Goal: Task Accomplishment & Management: Use online tool/utility

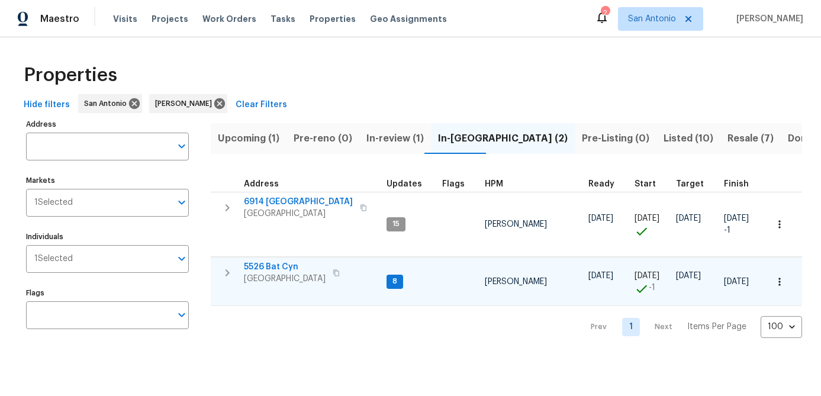
click at [300, 280] on span "[GEOGRAPHIC_DATA]" at bounding box center [285, 279] width 82 height 12
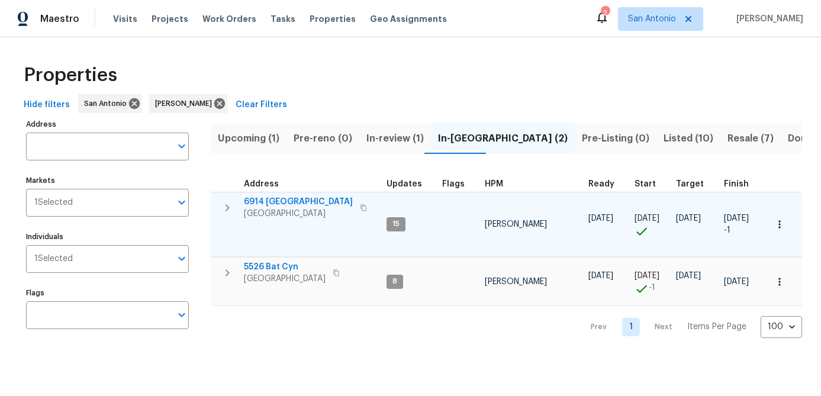
click at [275, 208] on span "[GEOGRAPHIC_DATA]" at bounding box center [298, 214] width 109 height 12
click at [784, 231] on button "button" at bounding box center [779, 224] width 26 height 26
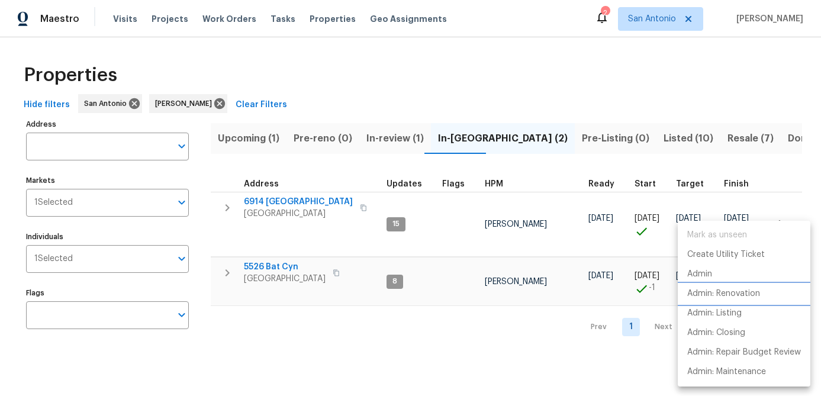
click at [723, 299] on p "Admin: Renovation" at bounding box center [723, 294] width 73 height 12
click at [446, 231] on div at bounding box center [410, 198] width 821 height 396
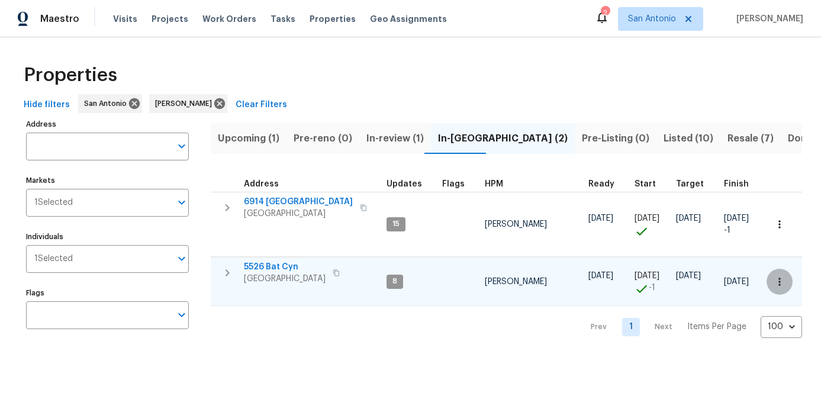
click at [781, 280] on icon "button" at bounding box center [779, 282] width 12 height 12
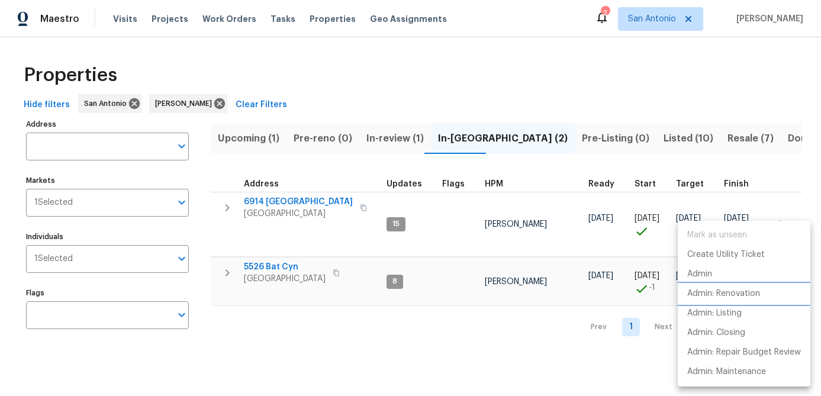
click at [736, 296] on p "Admin: Renovation" at bounding box center [723, 294] width 73 height 12
click at [342, 321] on div at bounding box center [410, 198] width 821 height 396
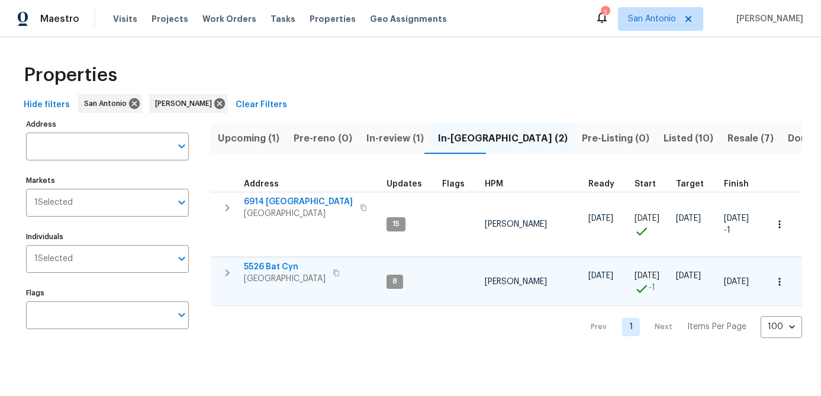
click at [779, 286] on icon "button" at bounding box center [779, 282] width 12 height 12
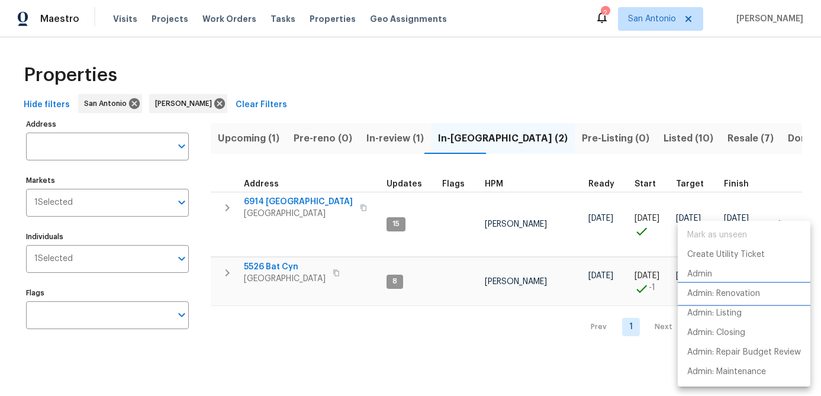
click at [755, 295] on p "Admin: Renovation" at bounding box center [723, 294] width 73 height 12
click at [309, 305] on div at bounding box center [410, 198] width 821 height 396
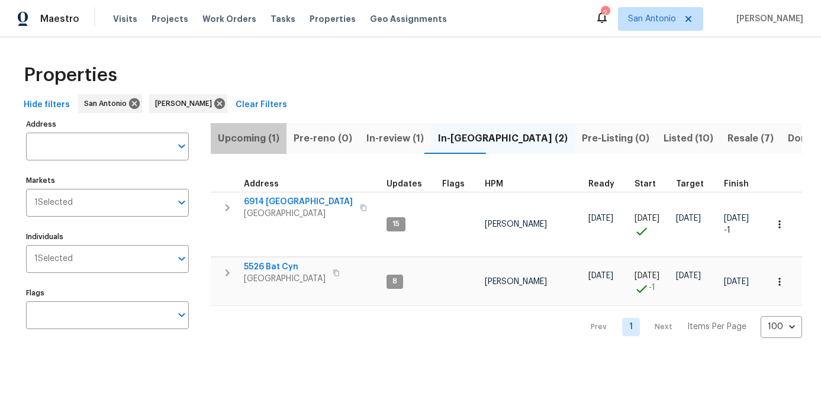
click at [251, 140] on span "Upcoming (1)" at bounding box center [249, 138] width 62 height 17
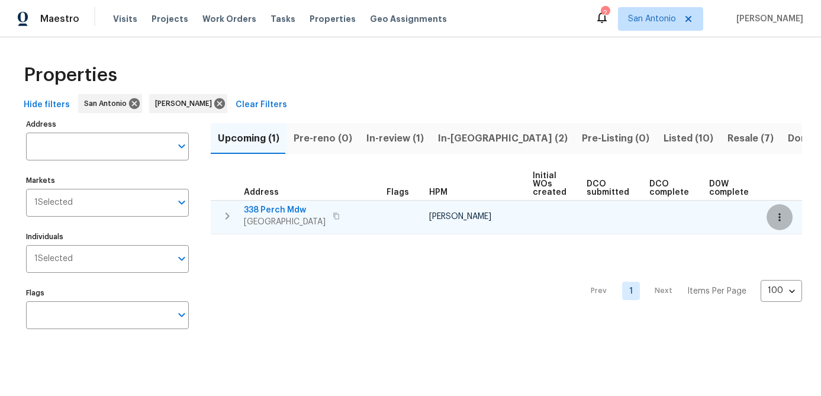
click at [788, 218] on button "button" at bounding box center [779, 217] width 26 height 26
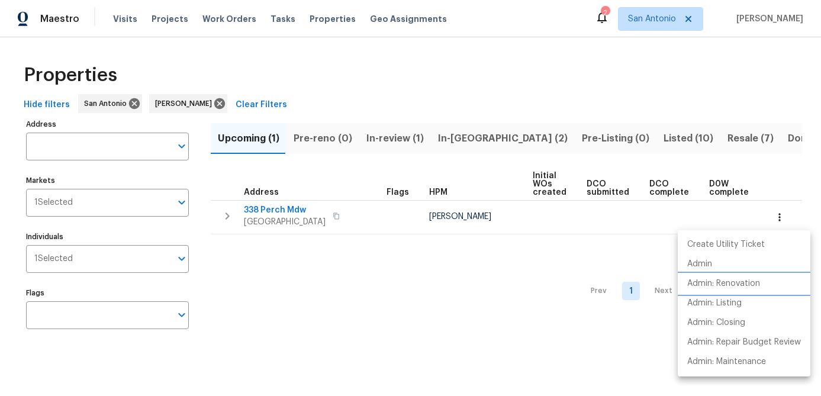
click at [751, 284] on p "Admin: Renovation" at bounding box center [723, 284] width 73 height 12
click at [282, 275] on div at bounding box center [410, 198] width 821 height 396
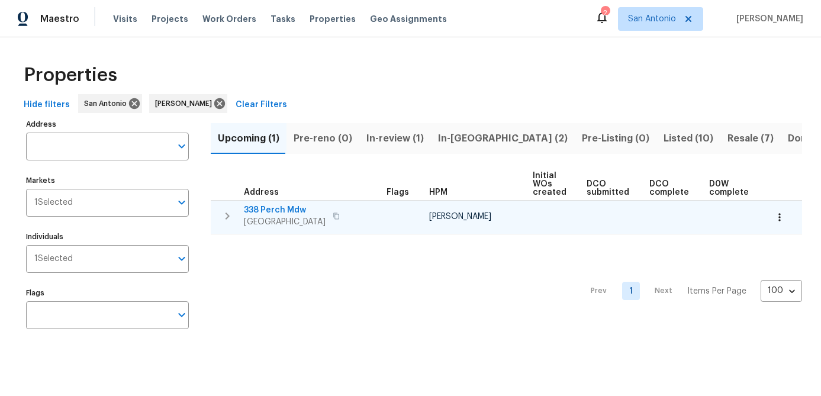
click at [282, 216] on span "San Antonio, TX 78253" at bounding box center [285, 222] width 82 height 12
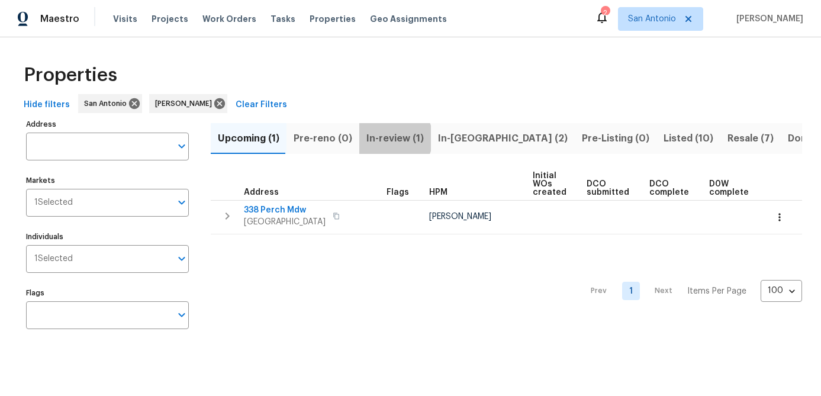
click at [385, 138] on span "In-review (1)" at bounding box center [394, 138] width 57 height 17
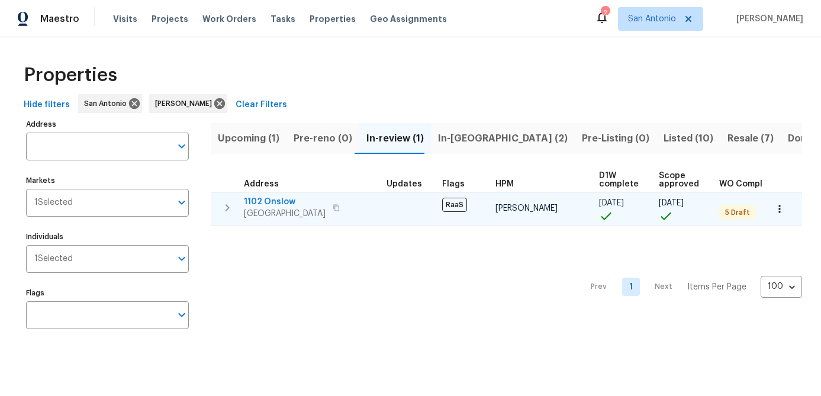
click at [782, 209] on icon "button" at bounding box center [779, 209] width 12 height 12
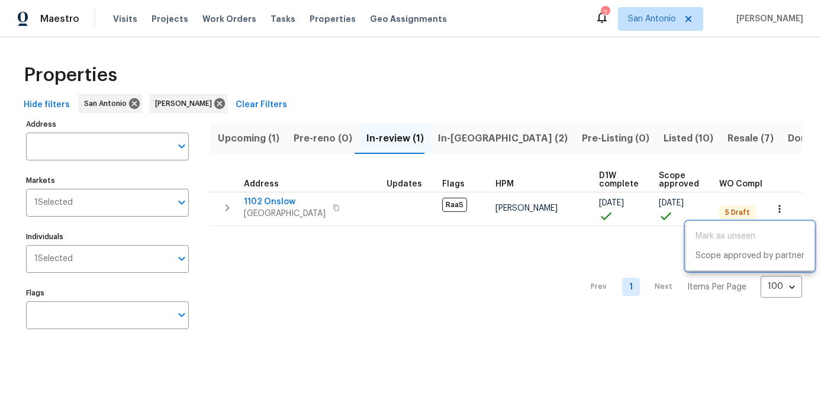
click at [262, 199] on div at bounding box center [410, 198] width 821 height 396
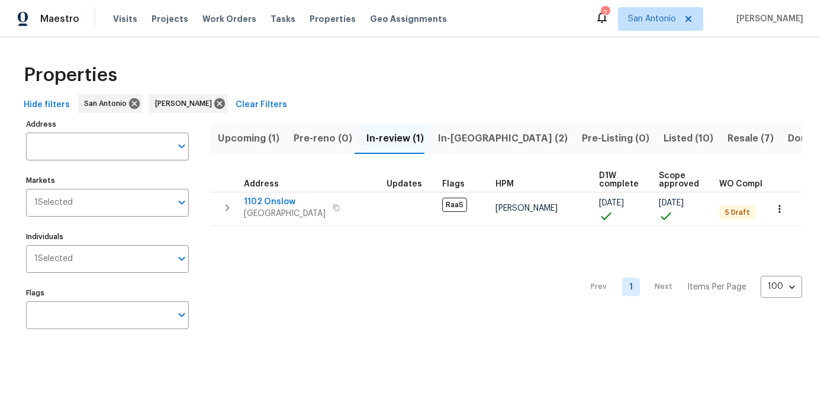
click at [262, 199] on span "1102 Onslow" at bounding box center [285, 202] width 82 height 12
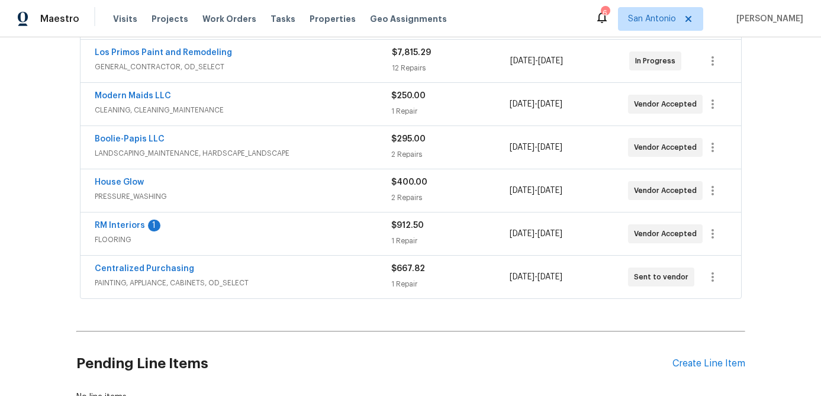
scroll to position [443, 0]
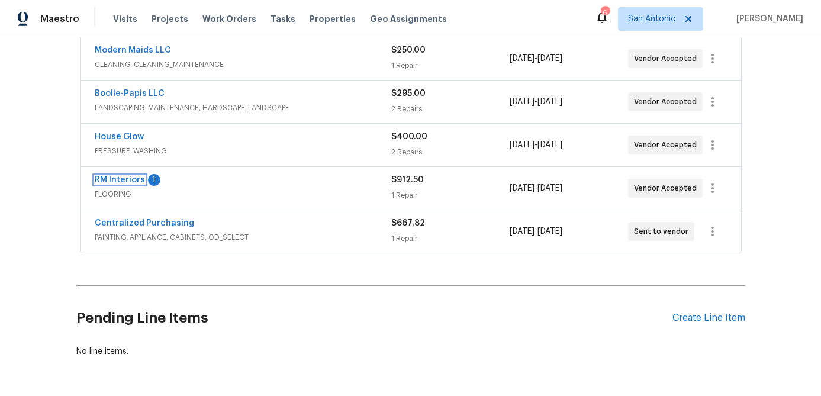
click at [132, 180] on link "RM Interiors" at bounding box center [120, 180] width 50 height 8
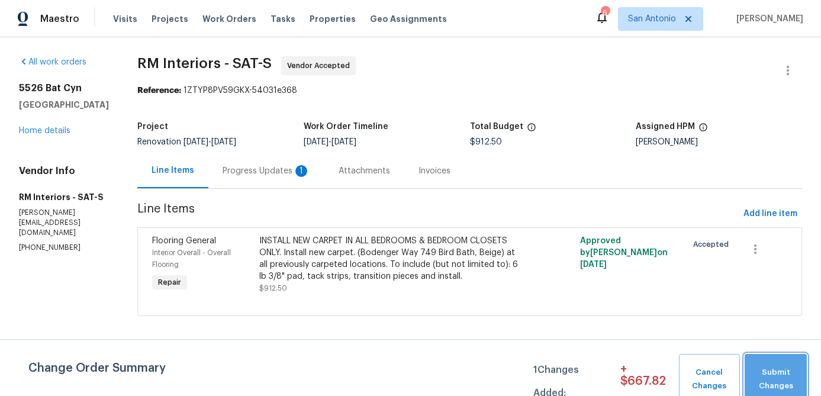
click at [785, 373] on span "Submit Changes" at bounding box center [775, 379] width 50 height 27
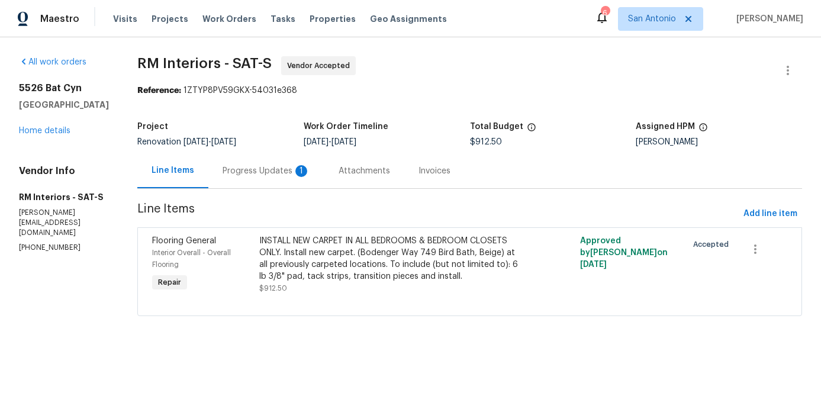
click at [272, 172] on div "Progress Updates 1" at bounding box center [267, 171] width 88 height 12
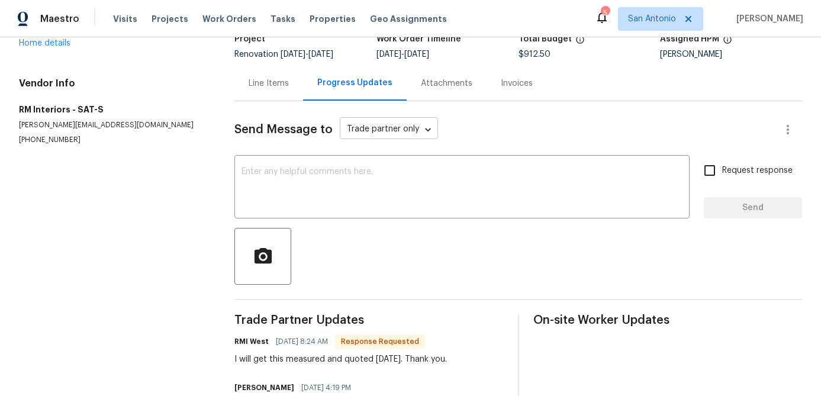
scroll to position [41, 0]
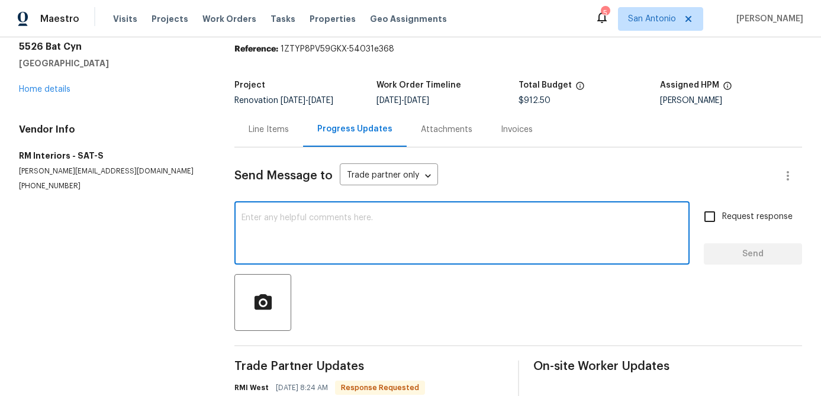
click at [376, 253] on textarea at bounding box center [461, 234] width 441 height 41
type textarea "Thank you."
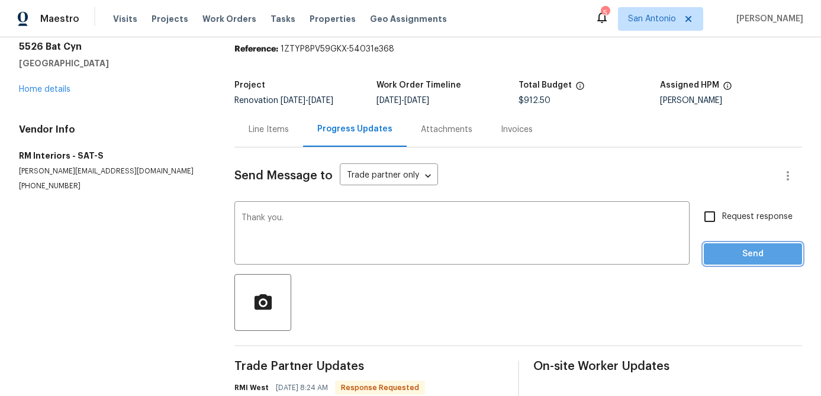
click at [759, 262] on button "Send" at bounding box center [753, 254] width 98 height 22
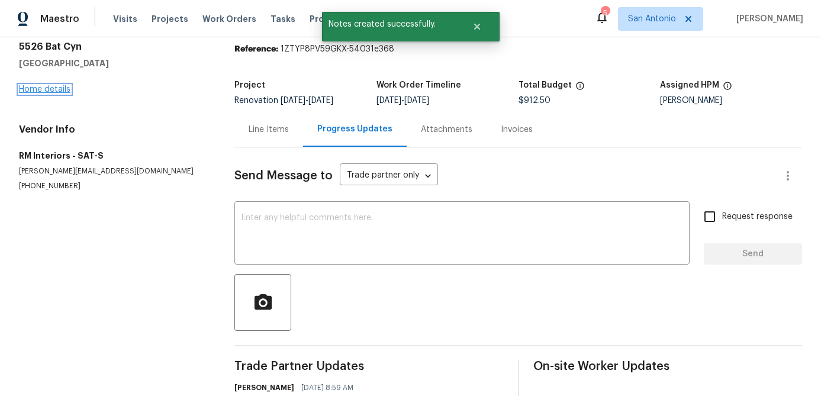
click at [50, 88] on link "Home details" at bounding box center [44, 89] width 51 height 8
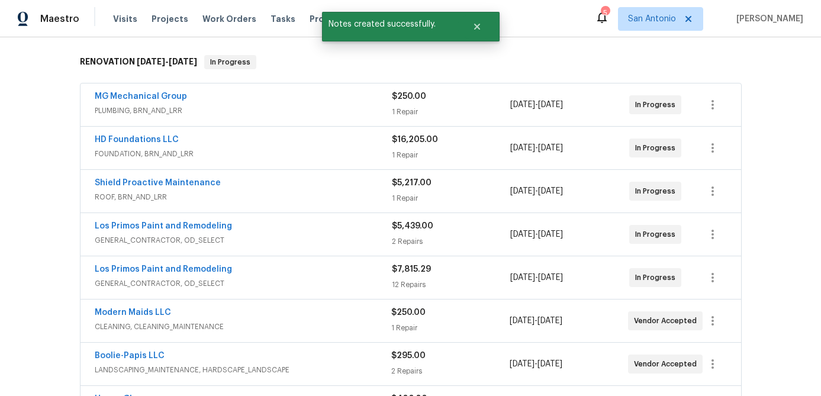
scroll to position [186, 0]
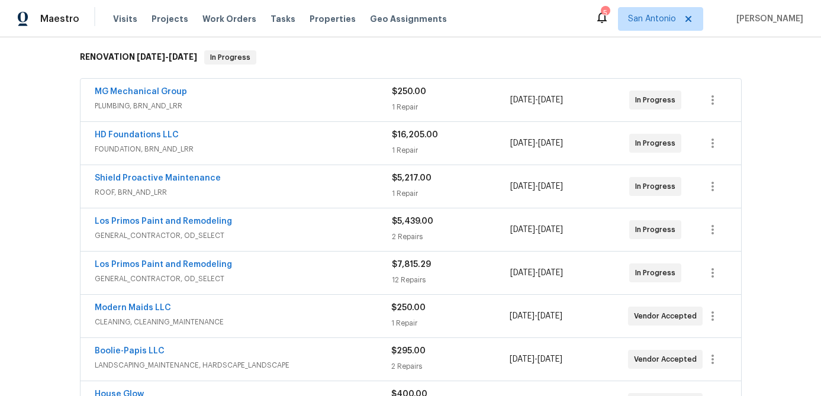
click at [189, 272] on div "Los Primos Paint and Remodeling" at bounding box center [243, 266] width 297 height 14
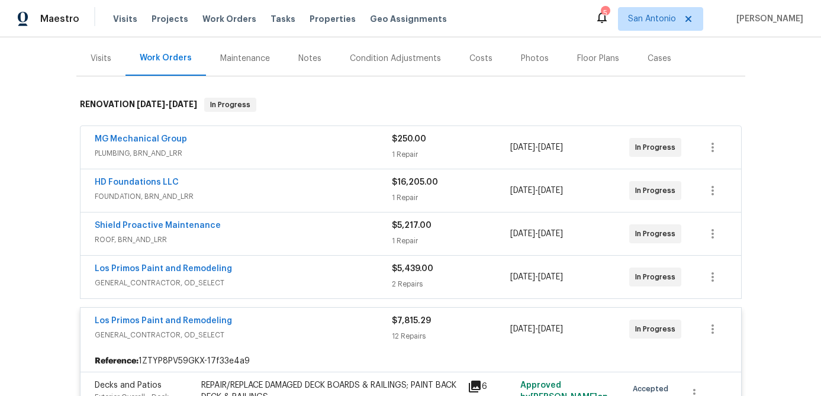
scroll to position [192, 0]
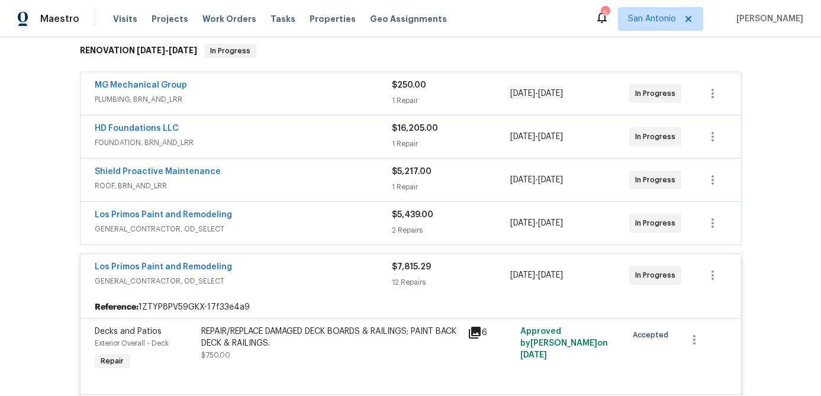
click at [278, 271] on div "Los Primos Paint and Remodeling" at bounding box center [243, 268] width 297 height 14
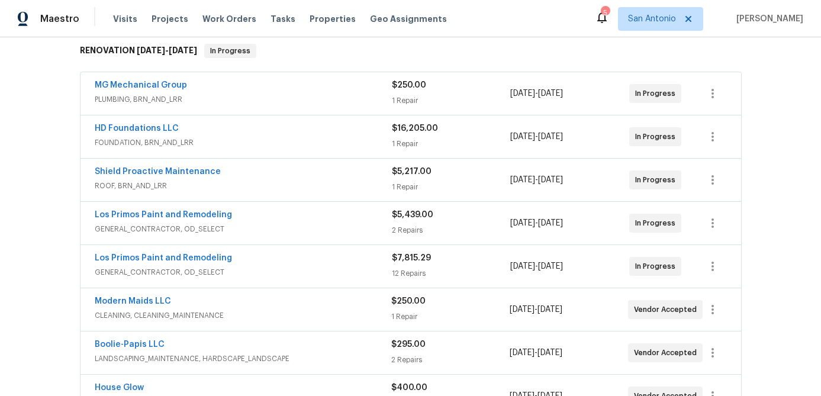
scroll to position [0, 0]
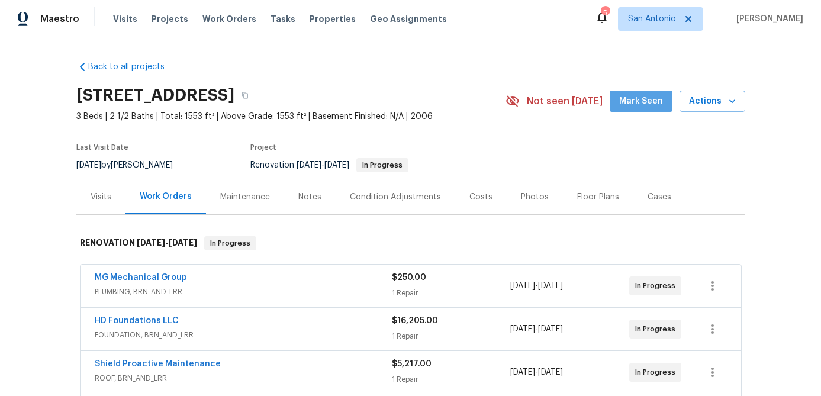
click at [647, 111] on button "Mark Seen" at bounding box center [641, 102] width 63 height 22
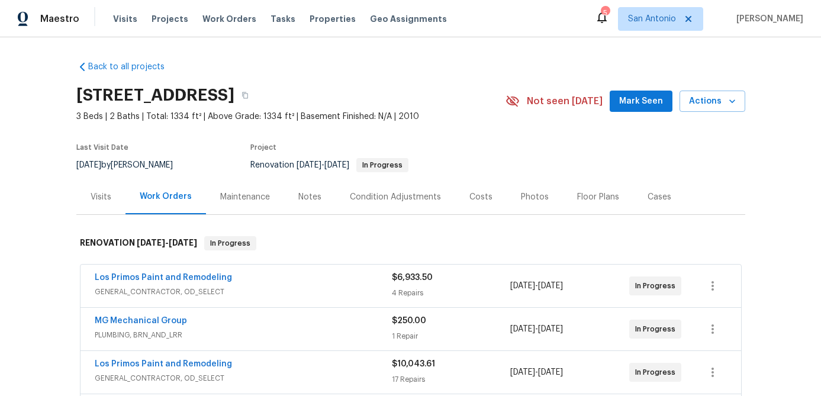
click at [637, 95] on span "Mark Seen" at bounding box center [641, 101] width 44 height 15
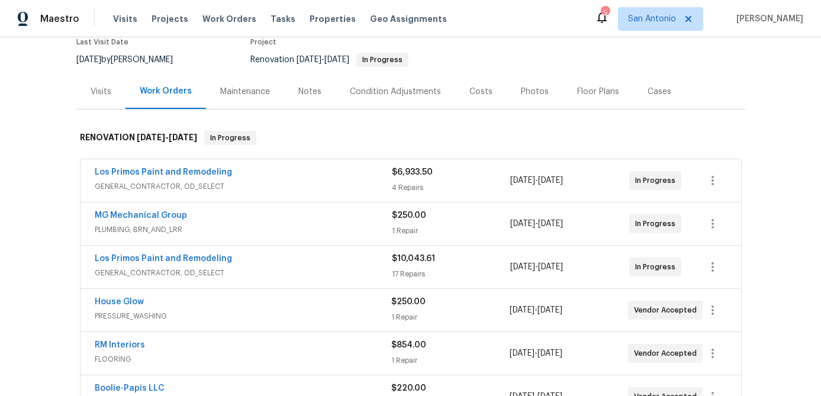
scroll to position [107, 0]
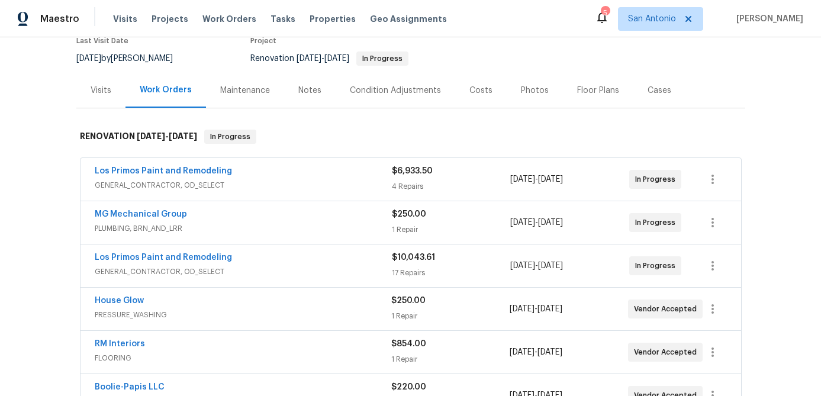
click at [289, 259] on div "Los Primos Paint and Remodeling" at bounding box center [243, 259] width 297 height 14
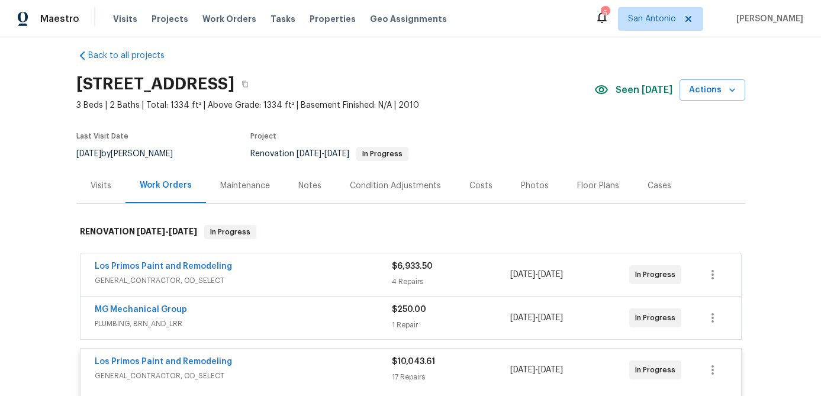
scroll to position [0, 0]
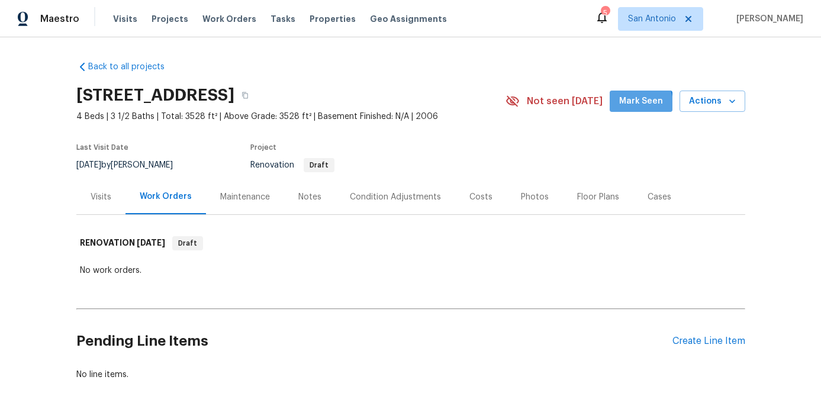
click at [628, 107] on span "Mark Seen" at bounding box center [641, 101] width 44 height 15
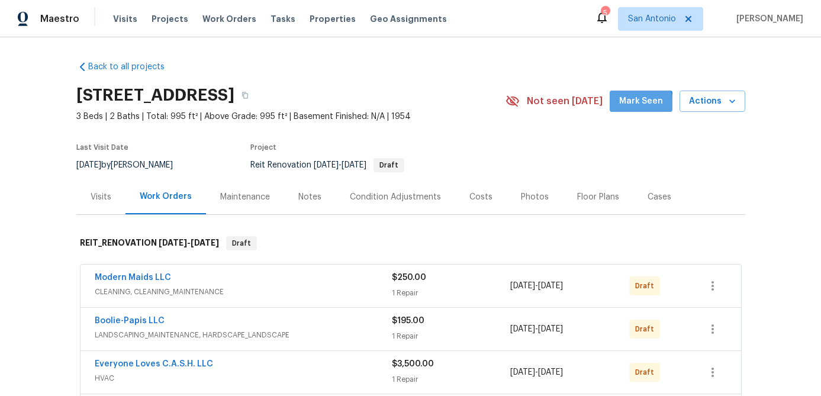
click at [642, 105] on span "Mark Seen" at bounding box center [641, 101] width 44 height 15
click at [308, 197] on div "Notes" at bounding box center [309, 197] width 23 height 12
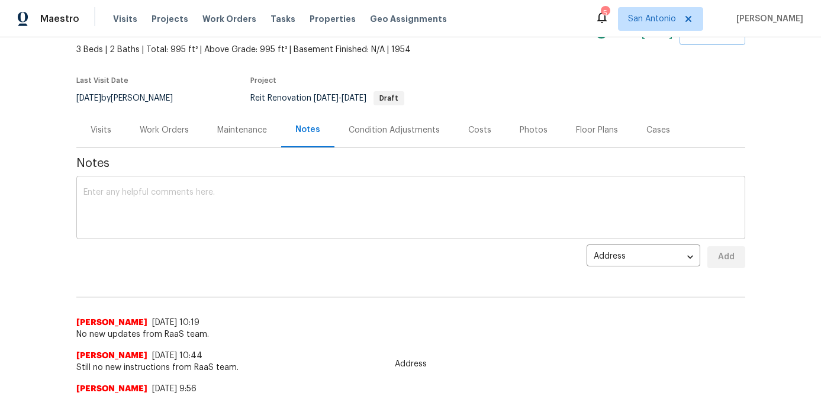
scroll to position [92, 0]
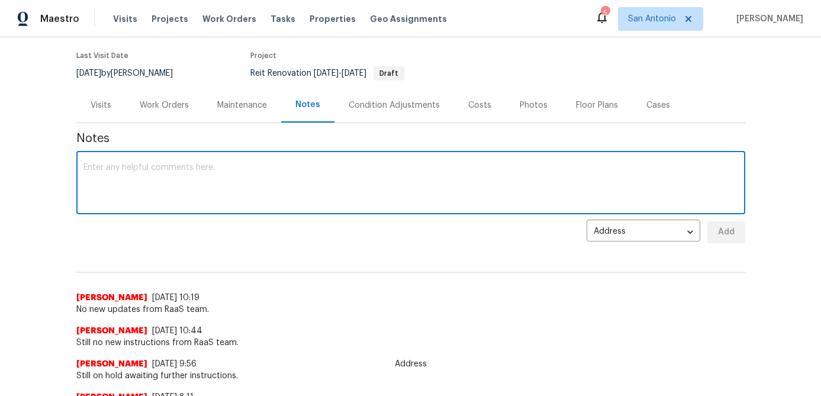
click at [301, 201] on textarea at bounding box center [410, 183] width 655 height 41
type textarea "Still on hold awaiting RaaS team."
click at [728, 233] on span "Add" at bounding box center [726, 232] width 19 height 15
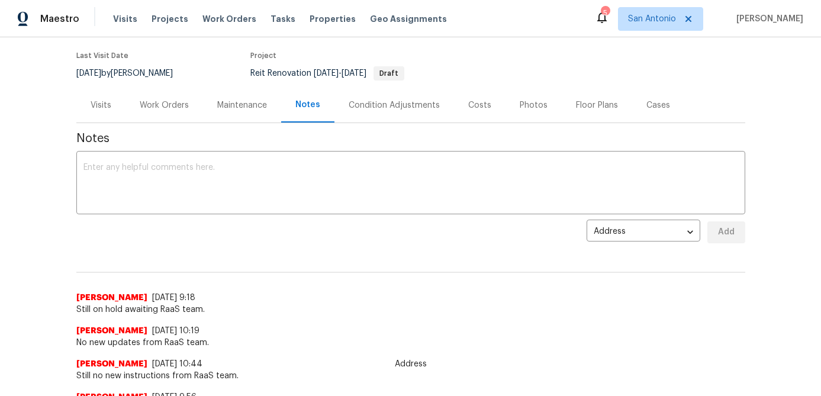
scroll to position [0, 0]
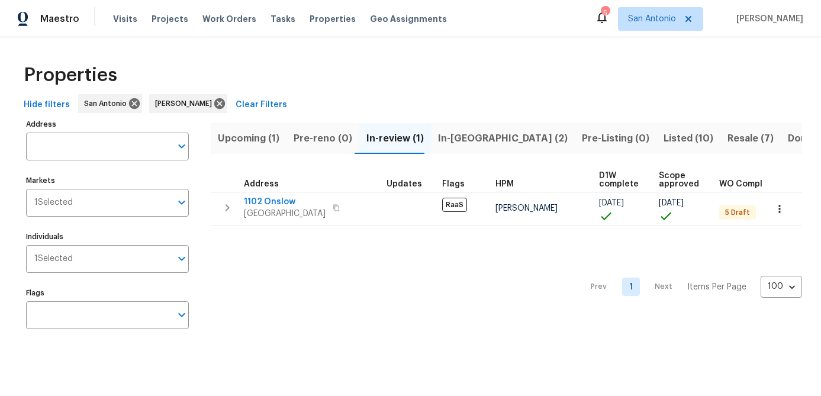
click at [663, 136] on span "Listed (10)" at bounding box center [688, 138] width 50 height 17
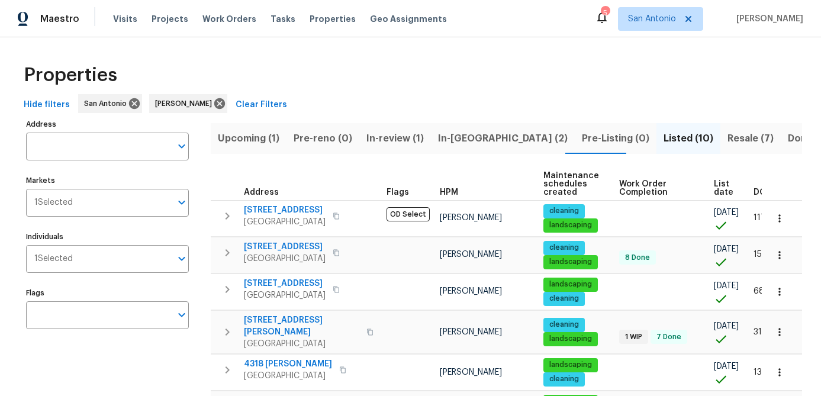
scroll to position [0, 29]
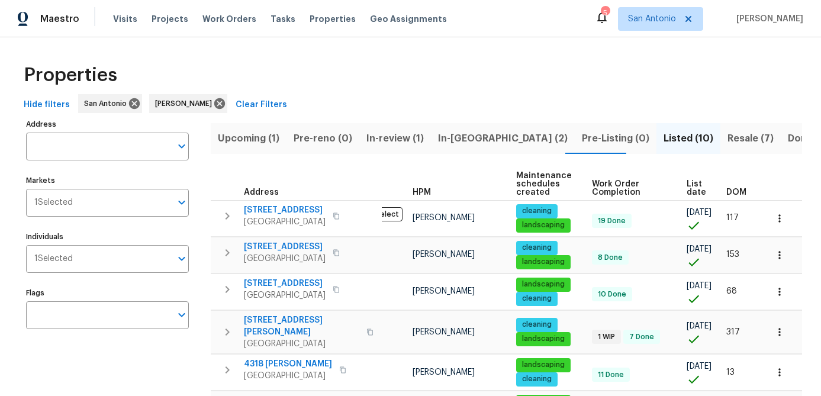
click at [689, 188] on span "List date" at bounding box center [696, 188] width 20 height 17
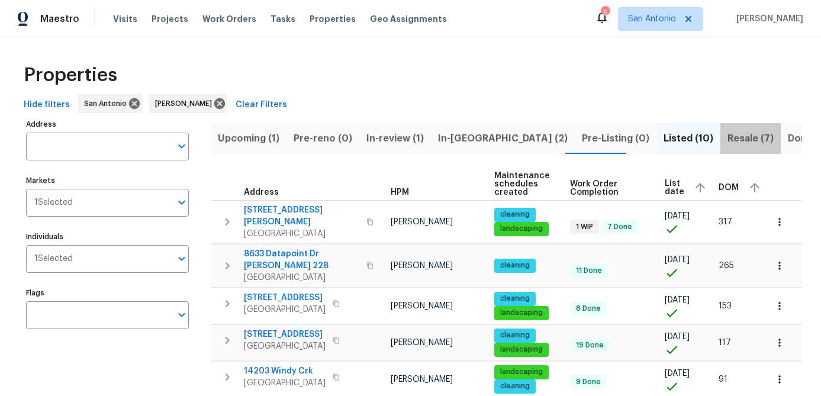
click at [727, 138] on span "Resale (7)" at bounding box center [750, 138] width 46 height 17
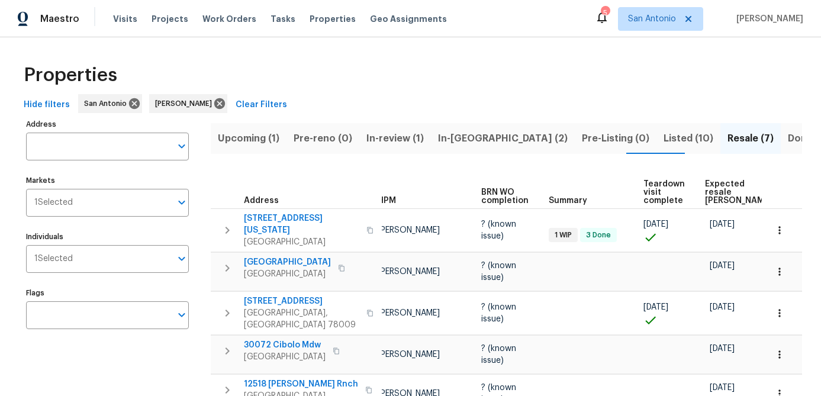
scroll to position [0, 102]
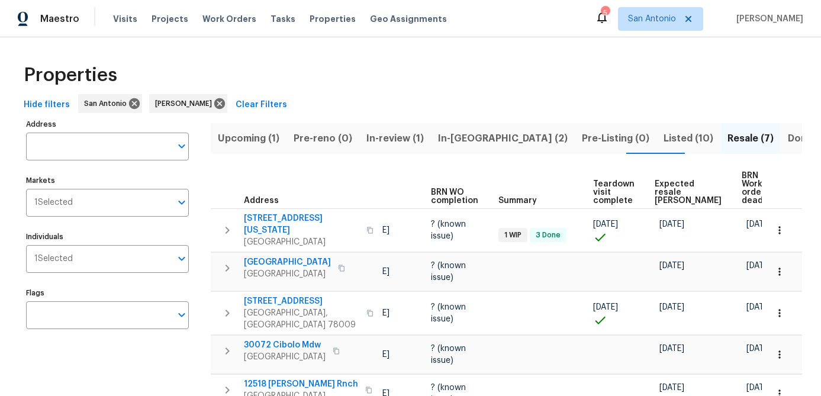
click at [666, 186] on span "Expected resale COE" at bounding box center [688, 192] width 67 height 25
